Goal: Task Accomplishment & Management: Manage account settings

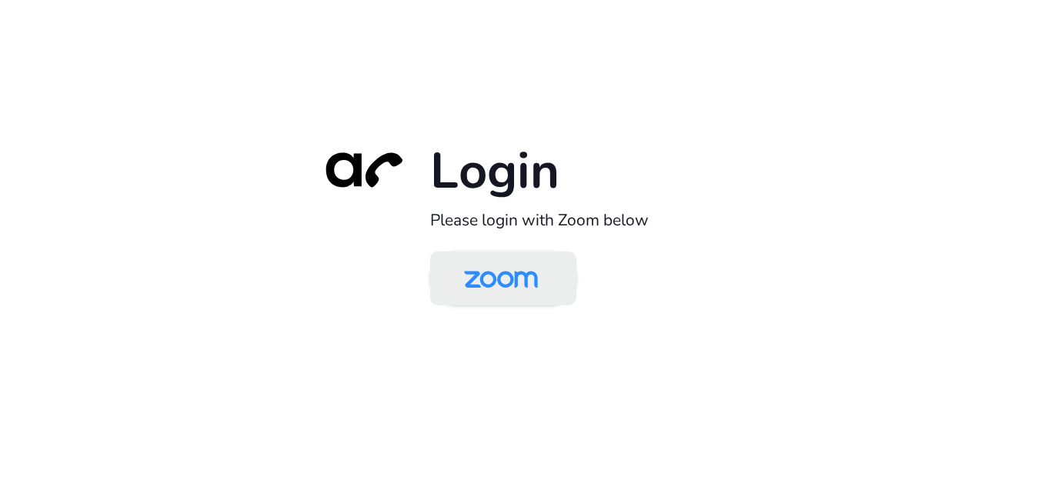
click at [529, 284] on img at bounding box center [501, 280] width 106 height 50
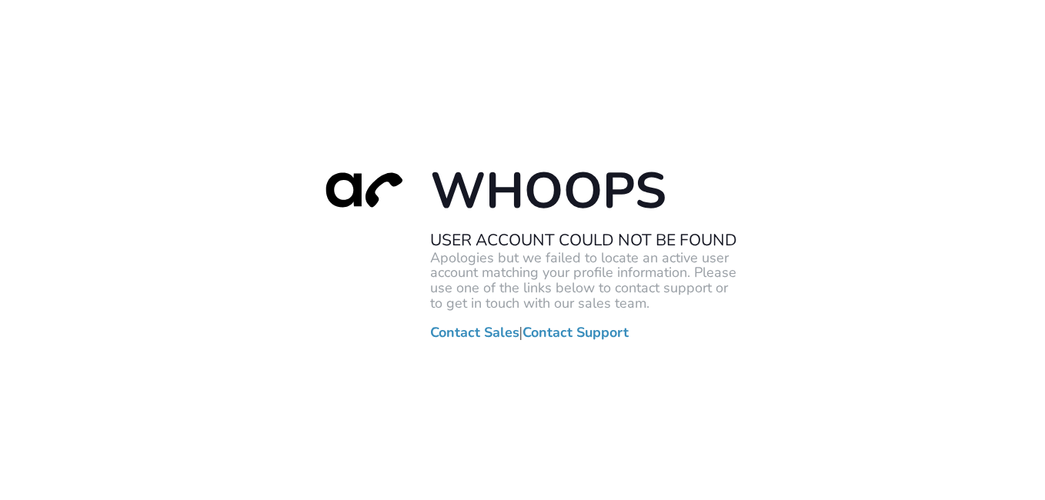
click at [743, 237] on div "Whoops User Account Could Not Be Found Apologies but we failed to locate an act…" at bounding box center [522, 250] width 1045 height 500
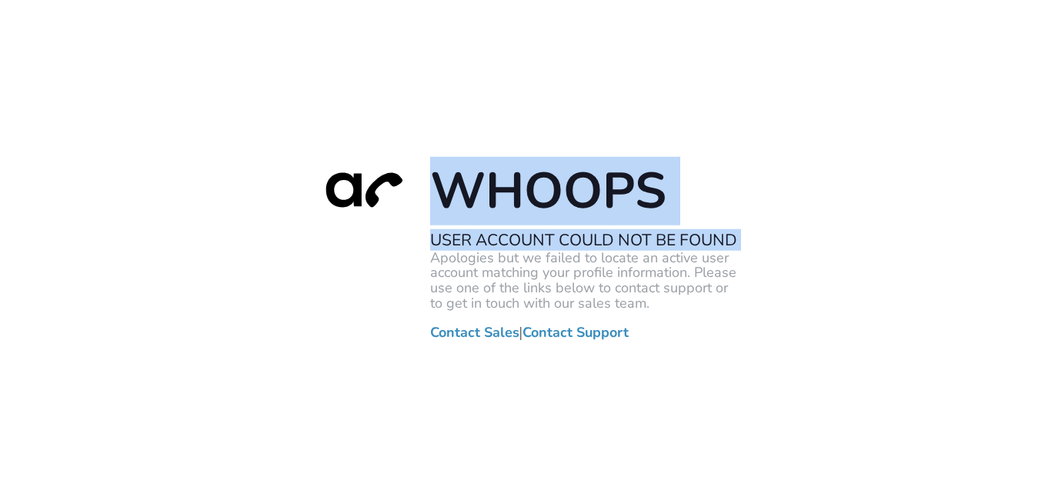
drag, startPoint x: 743, startPoint y: 237, endPoint x: 732, endPoint y: 235, distance: 11.6
click at [732, 235] on div "Whoops User Account Could Not Be Found Apologies but we failed to locate an act…" at bounding box center [522, 250] width 1045 height 500
copy div "Whoops User Account Could Not Be Found"
